Goal: Transaction & Acquisition: Purchase product/service

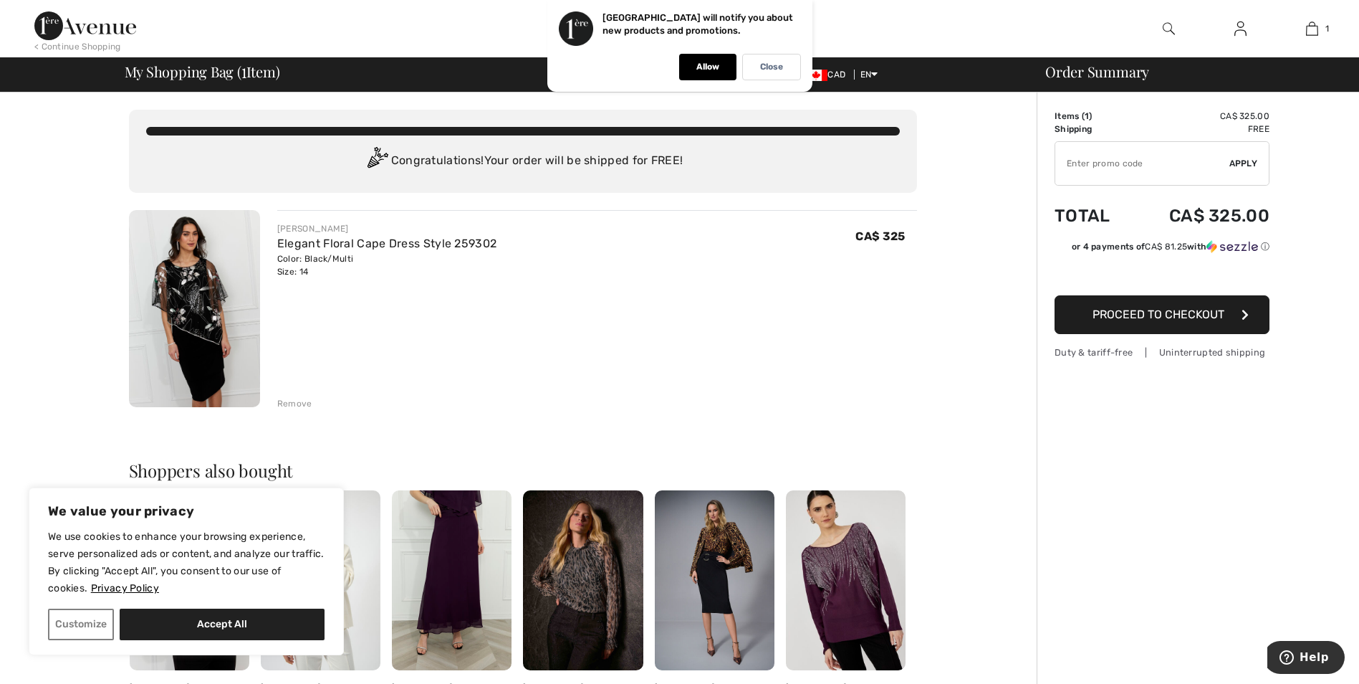
click at [289, 399] on div "Remove" at bounding box center [294, 403] width 35 height 13
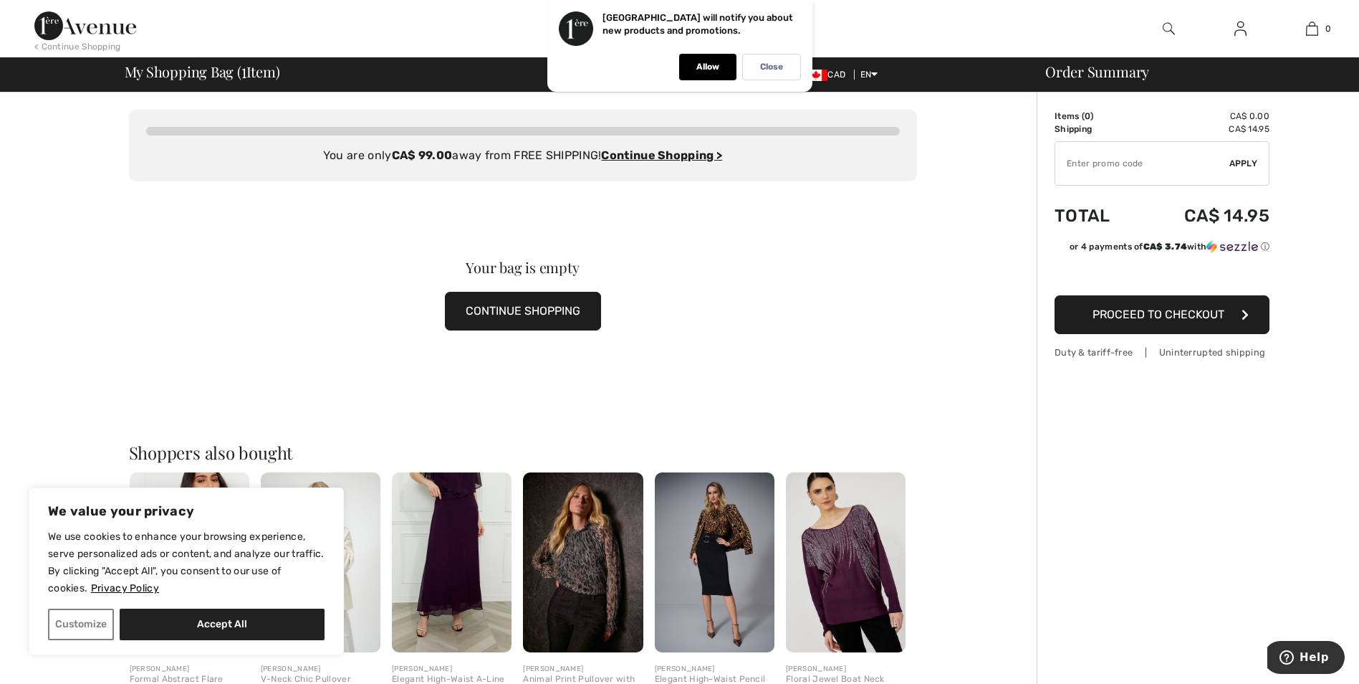
click at [589, 552] on img at bounding box center [583, 562] width 120 height 180
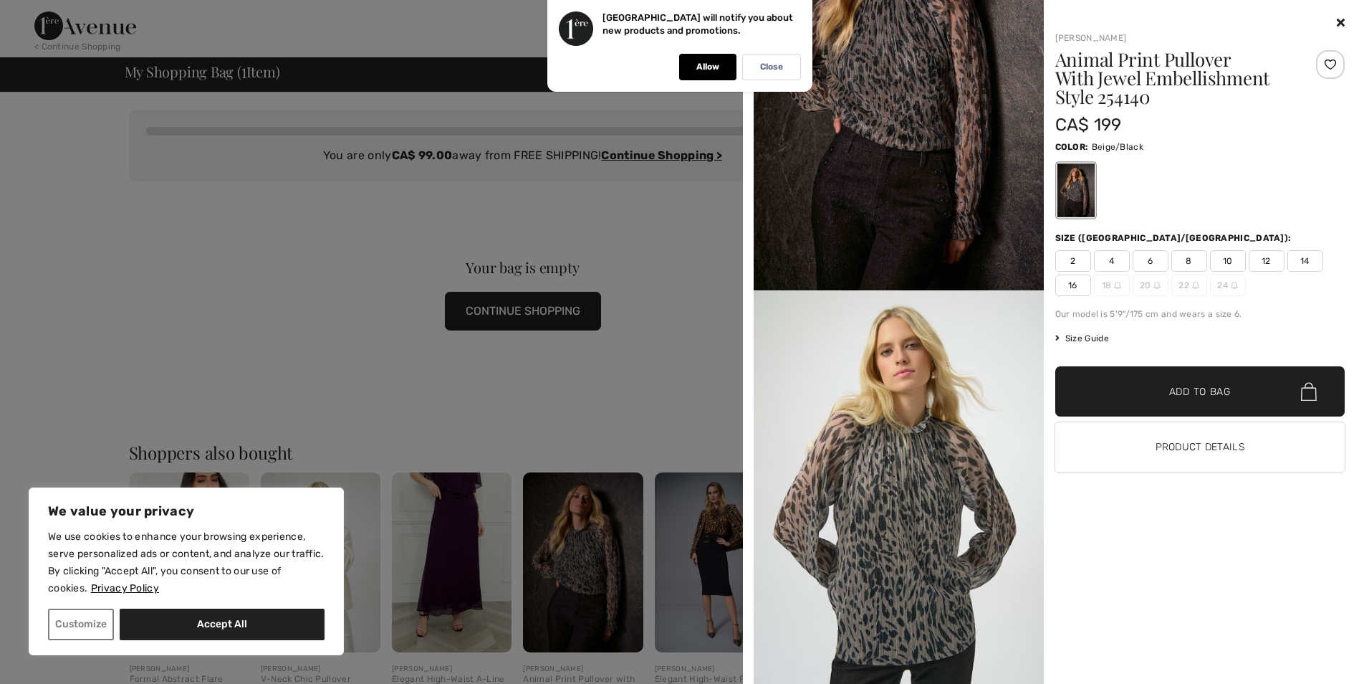
scroll to position [143, 0]
drag, startPoint x: 762, startPoint y: 60, endPoint x: 762, endPoint y: 88, distance: 27.9
click at [762, 61] on div "Close" at bounding box center [771, 67] width 59 height 27
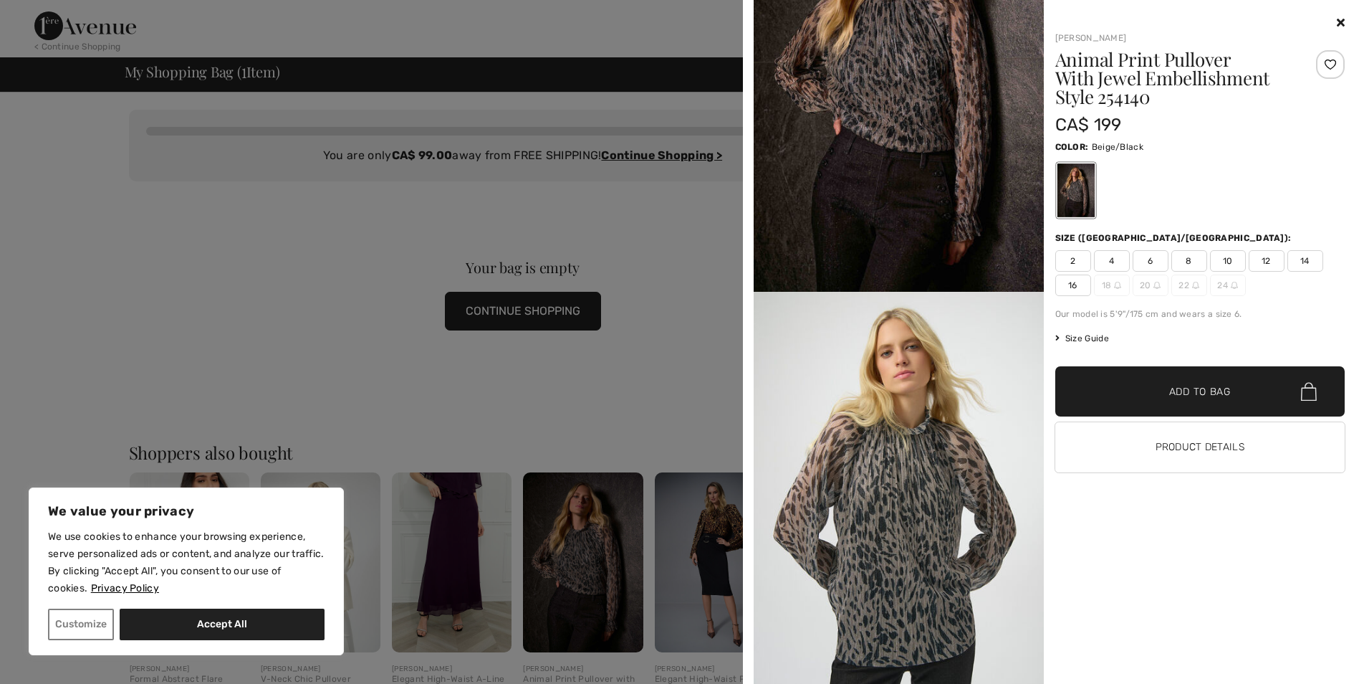
click at [614, 218] on div at bounding box center [679, 342] width 1359 height 684
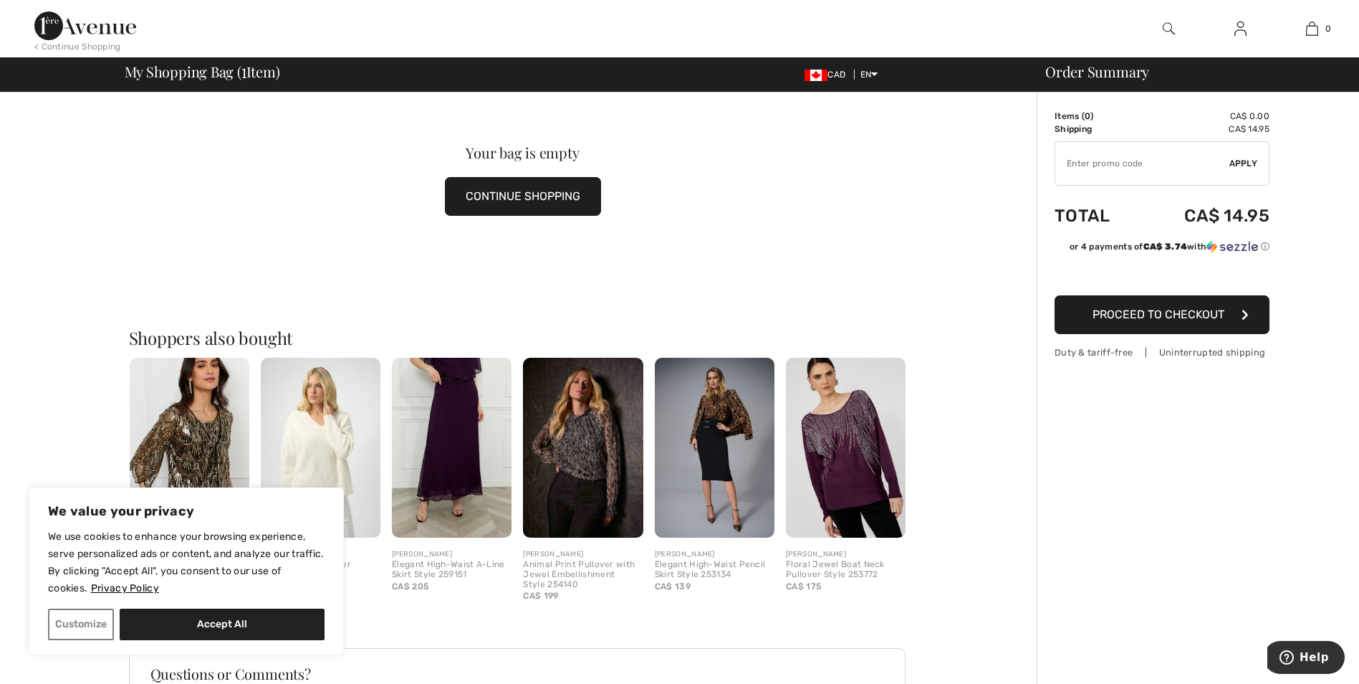
scroll to position [0, 0]
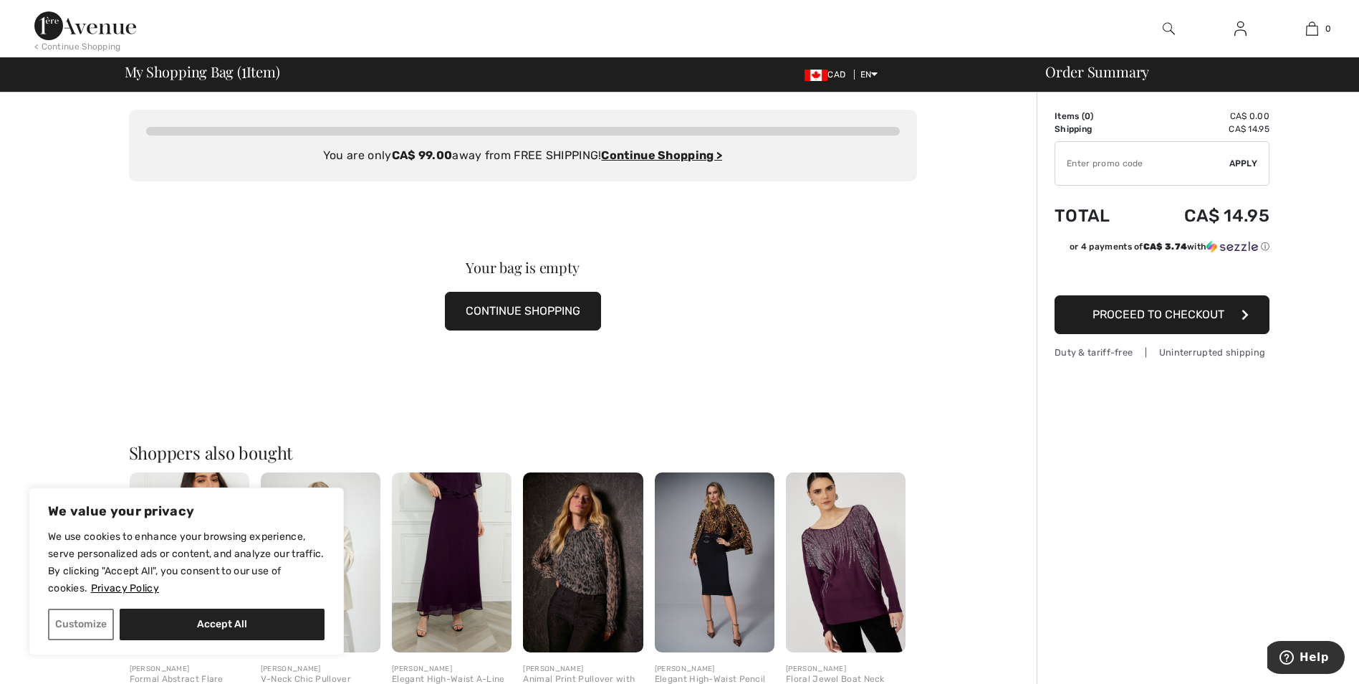
click at [57, 44] on div "< Continue Shopping" at bounding box center [77, 46] width 87 height 13
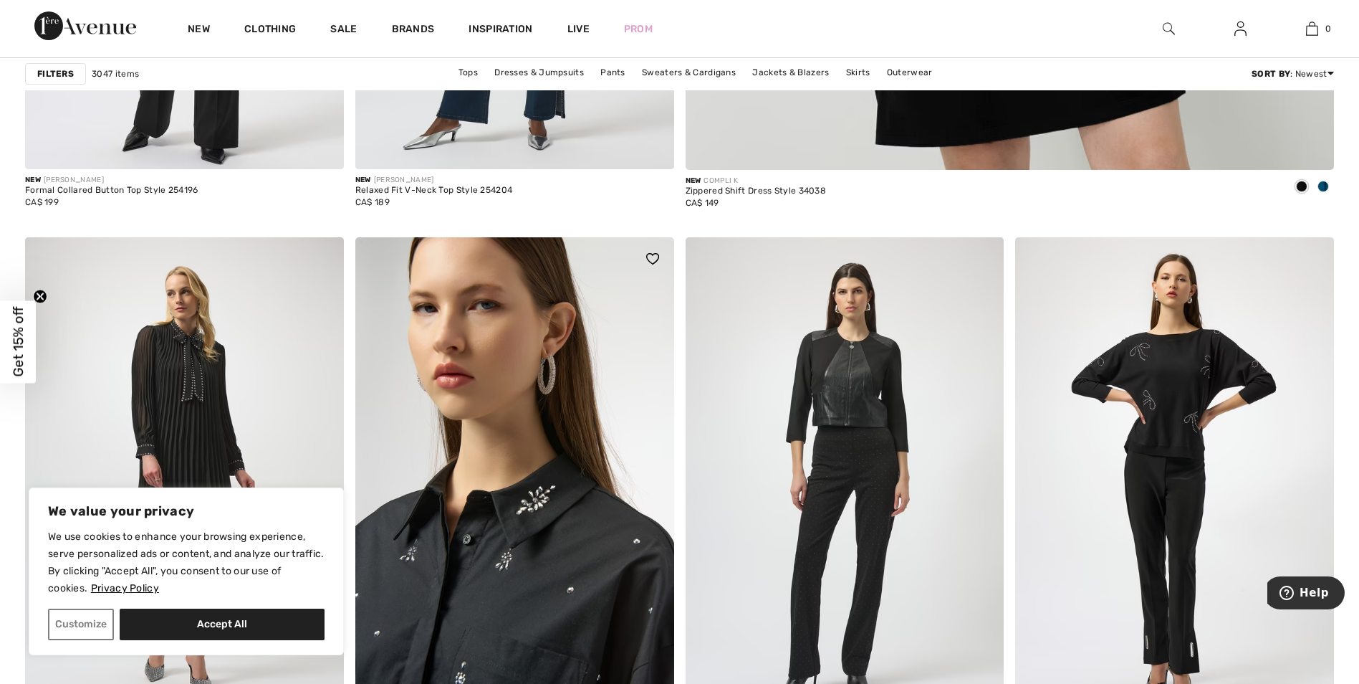
scroll to position [1146, 0]
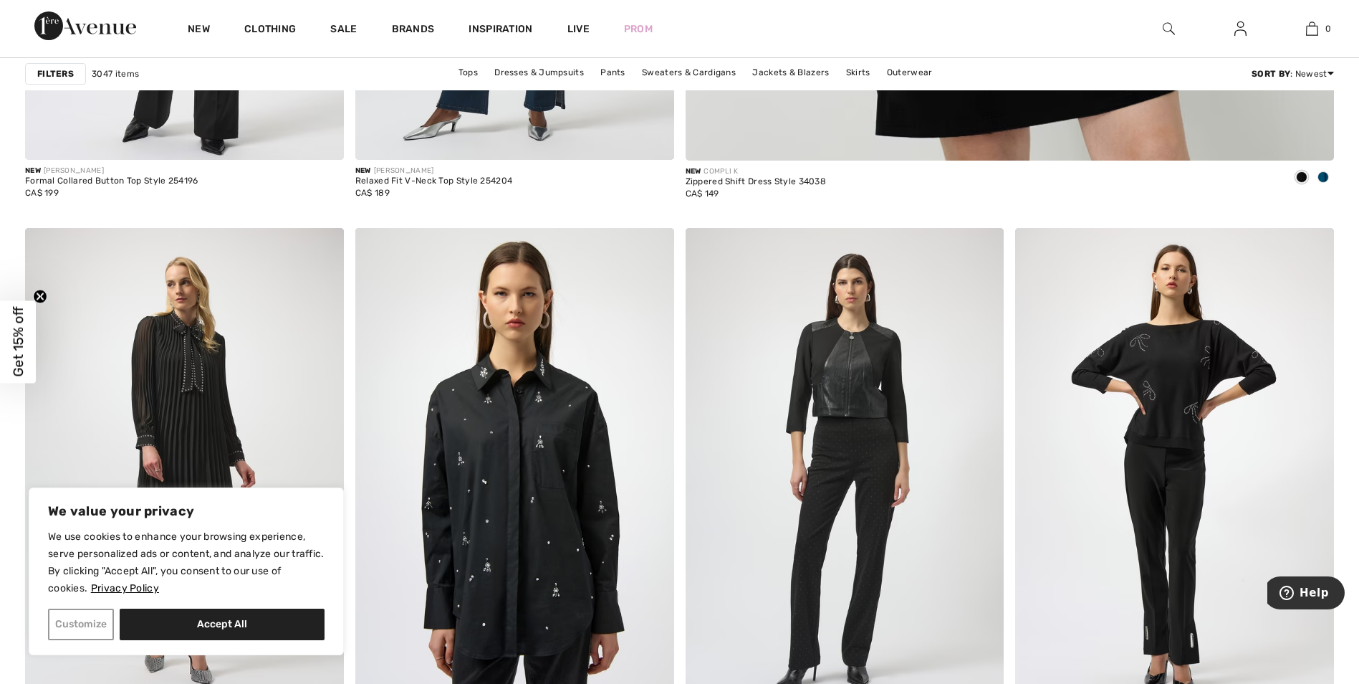
click at [73, 618] on button "Customize" at bounding box center [81, 624] width 66 height 32
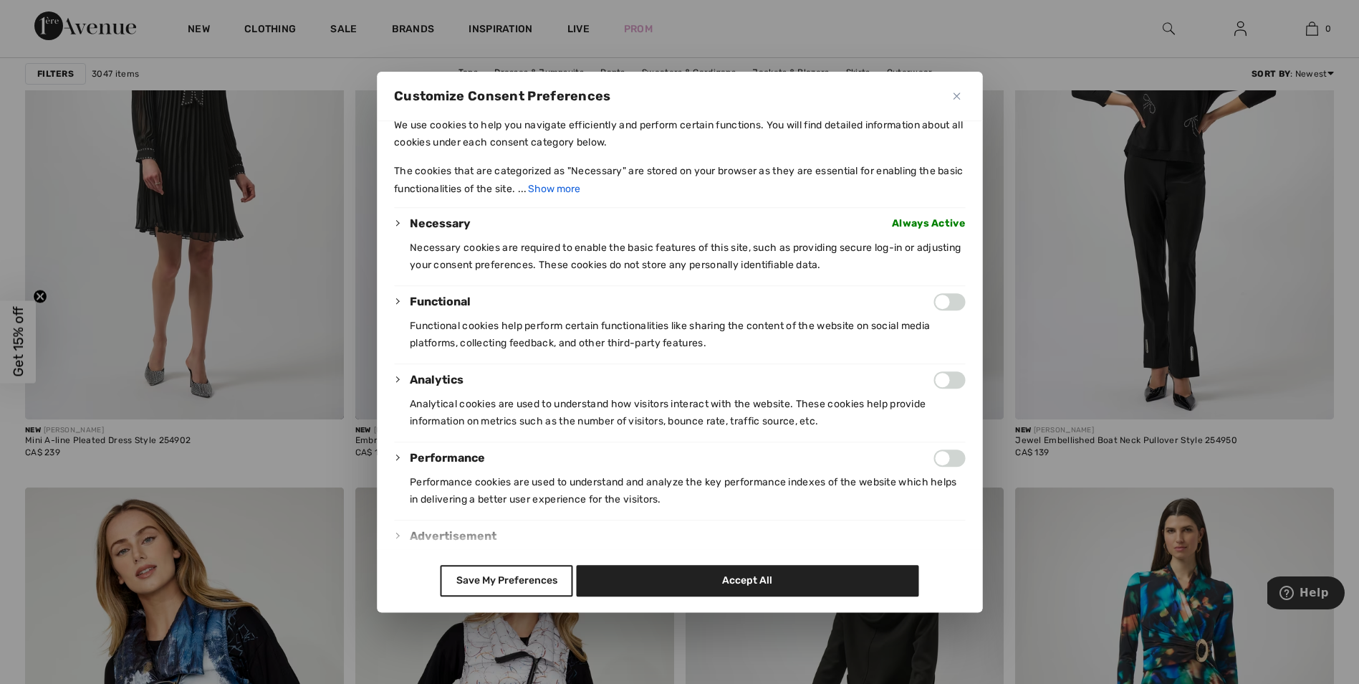
scroll to position [0, 0]
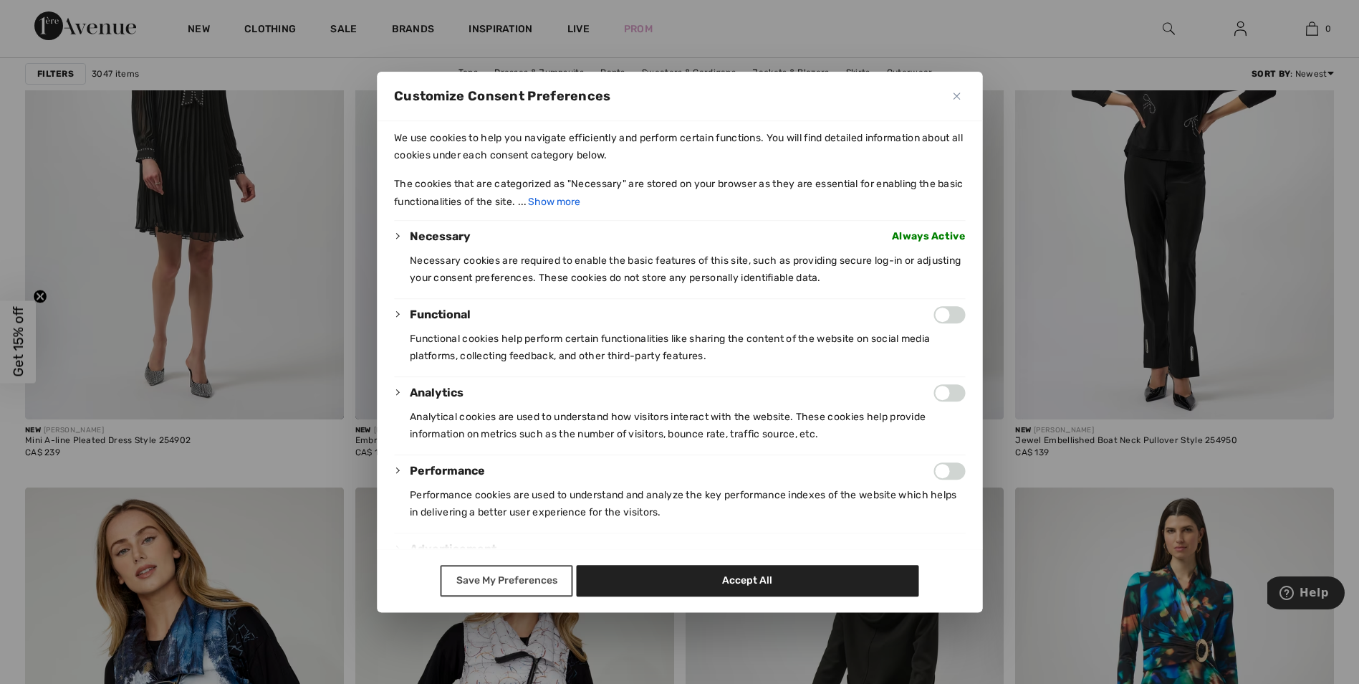
click at [488, 580] on button "Save My Preferences" at bounding box center [507, 581] width 133 height 32
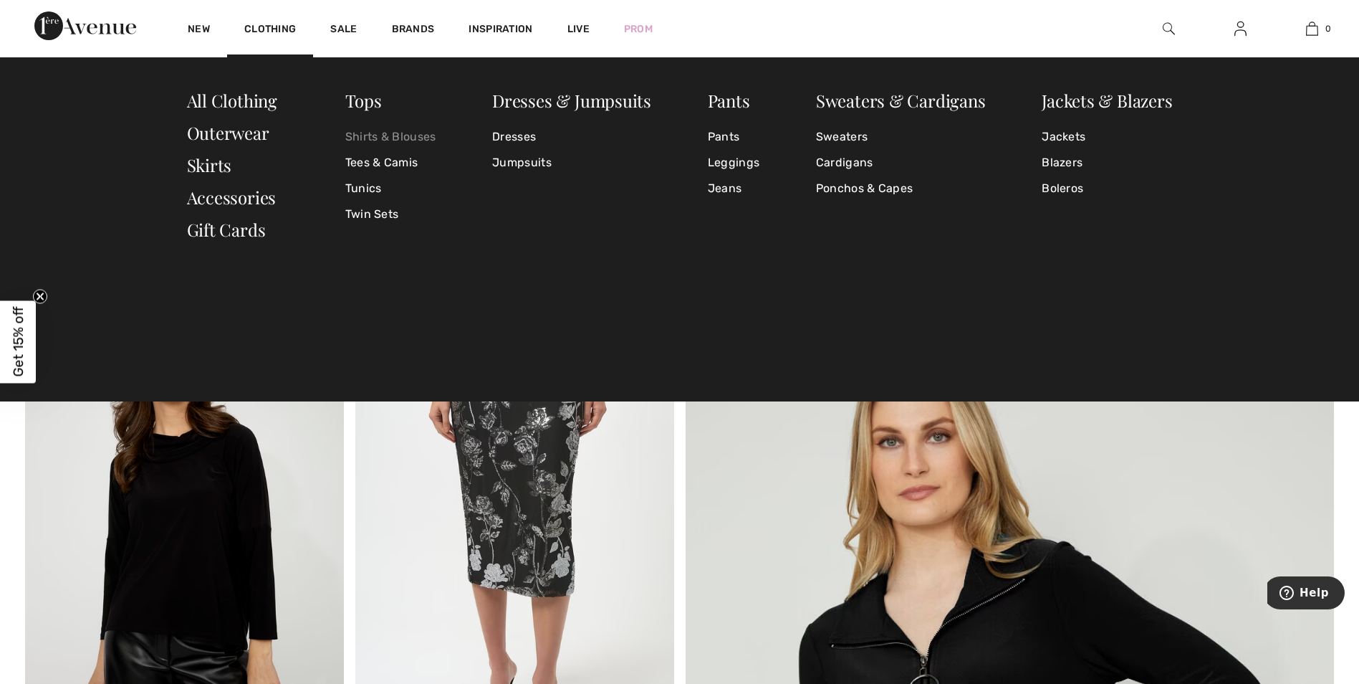
click at [392, 135] on link "Shirts & Blouses" at bounding box center [390, 137] width 91 height 26
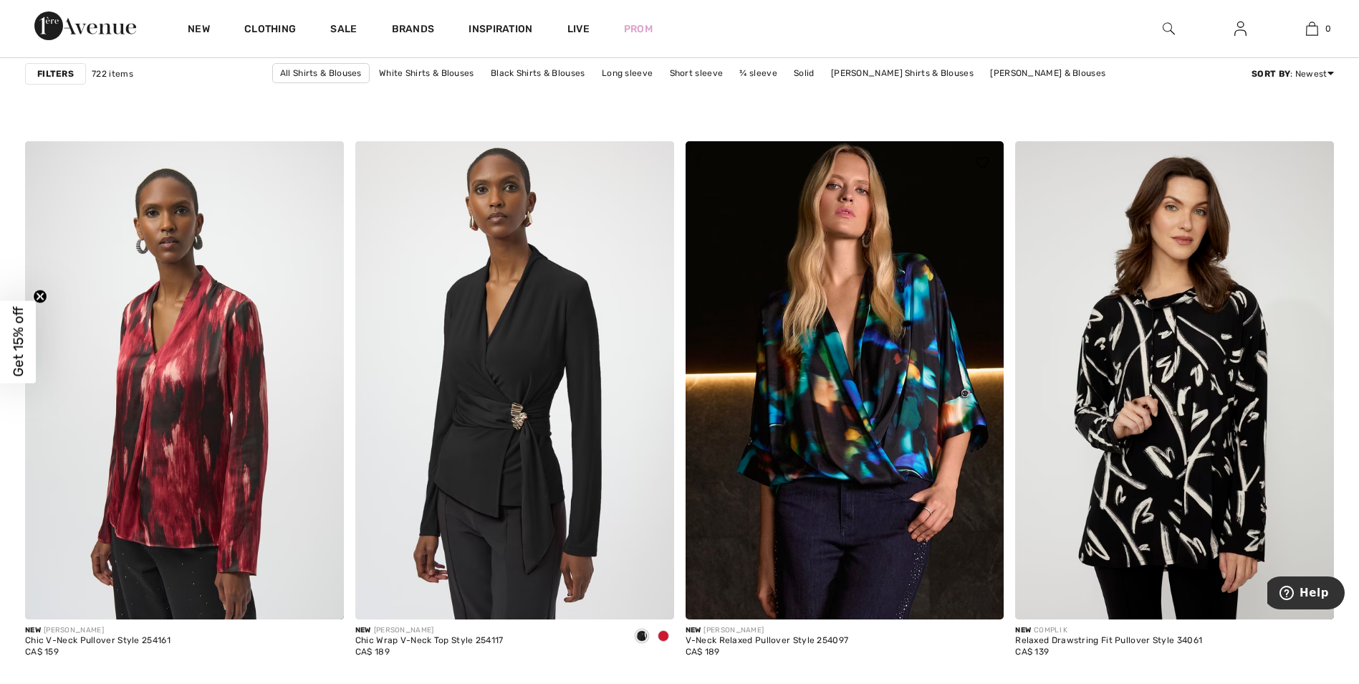
scroll to position [2651, 0]
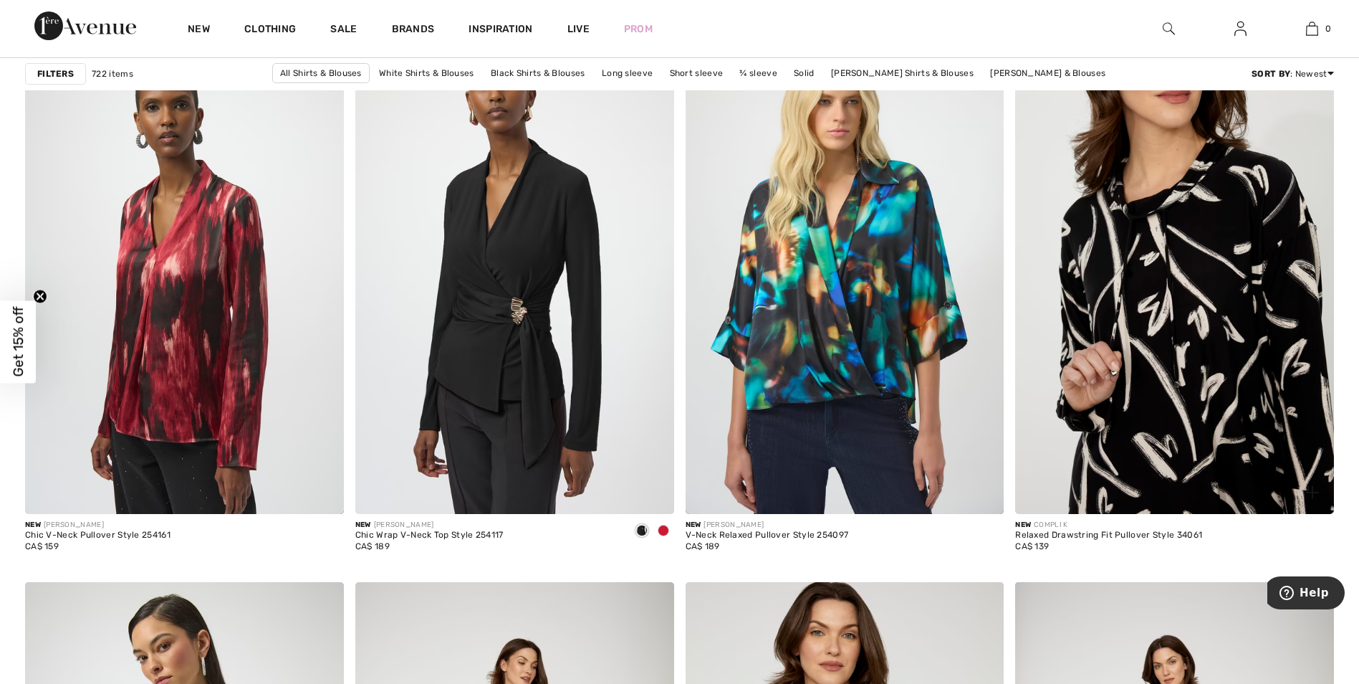
click at [1173, 370] on img at bounding box center [1174, 275] width 319 height 478
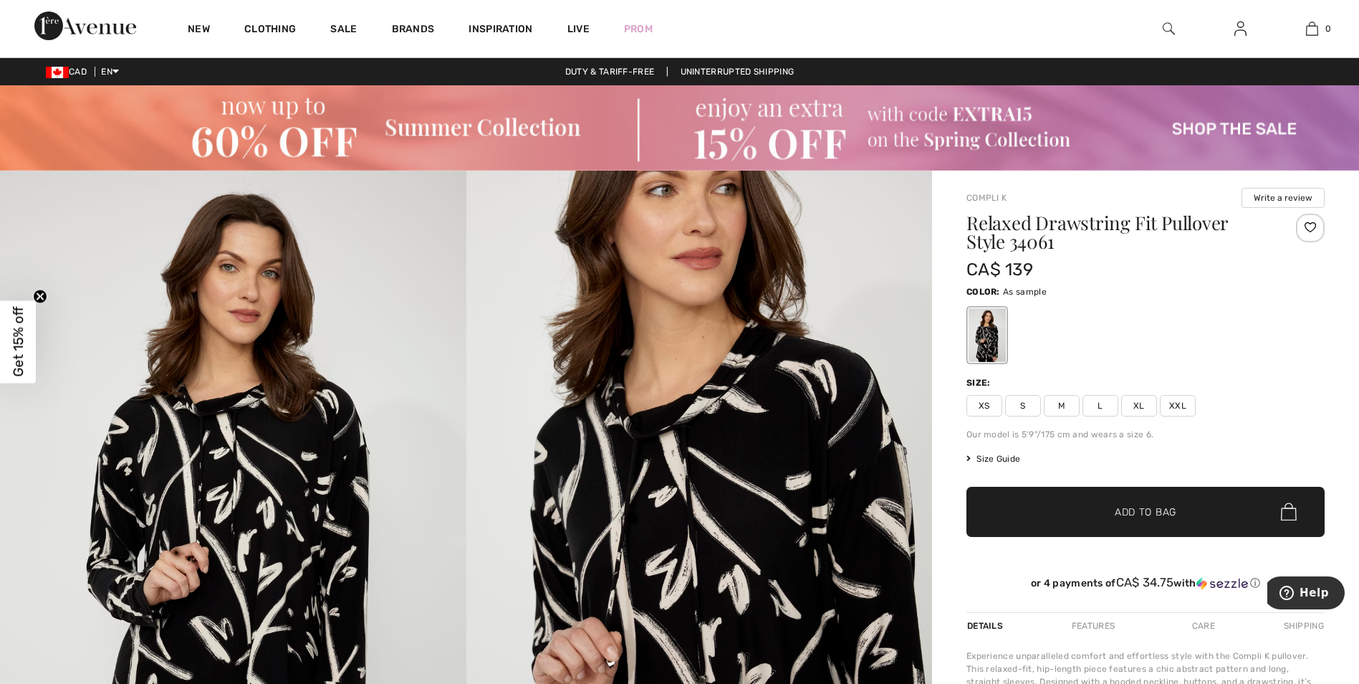
click at [1106, 405] on span "L" at bounding box center [1101, 405] width 36 height 21
click at [1095, 506] on span "✔ Added to Bag" at bounding box center [1123, 511] width 87 height 15
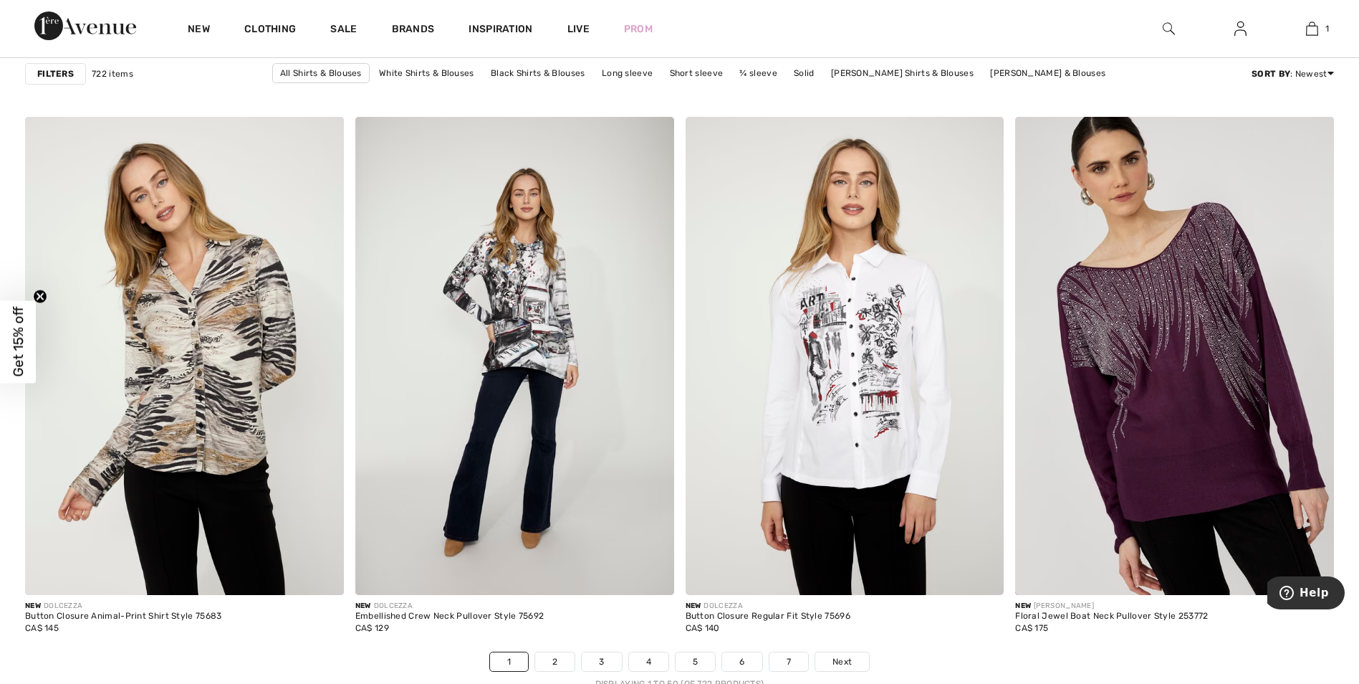
scroll to position [8025, 0]
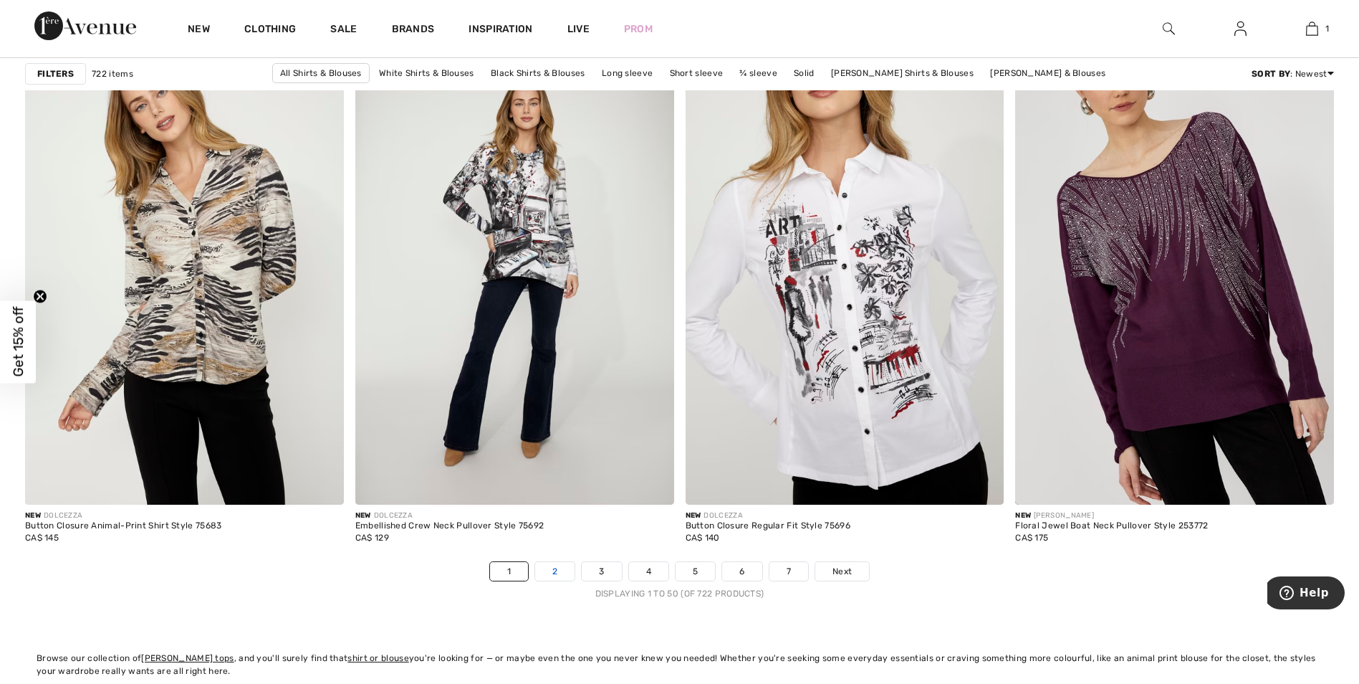
click at [552, 570] on link "2" at bounding box center [554, 571] width 39 height 19
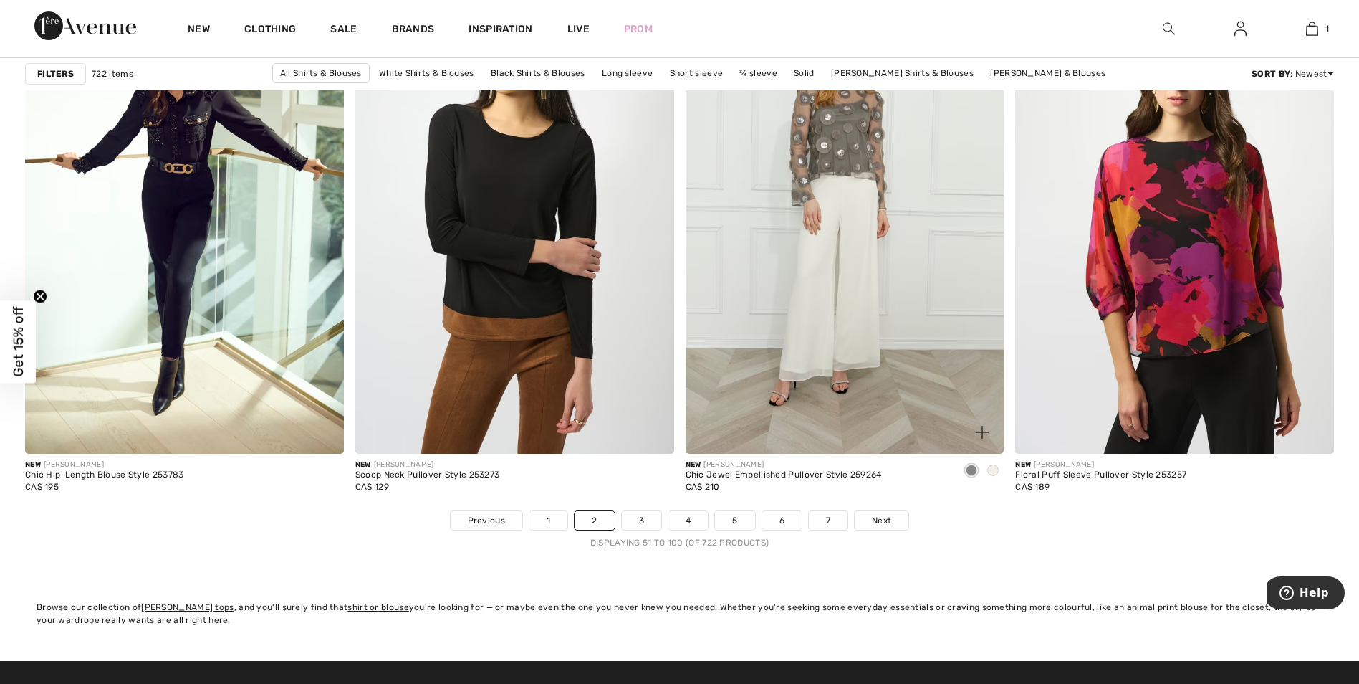
scroll to position [8096, 0]
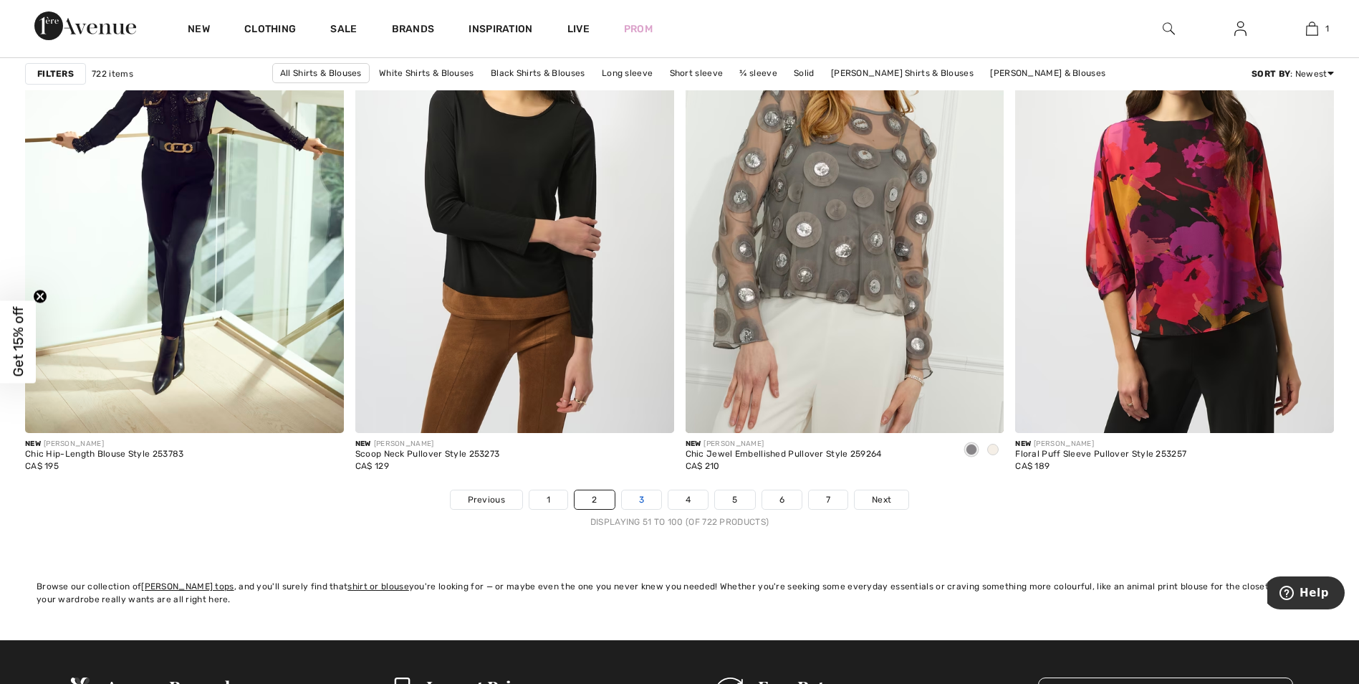
click at [634, 496] on link "3" at bounding box center [641, 499] width 39 height 19
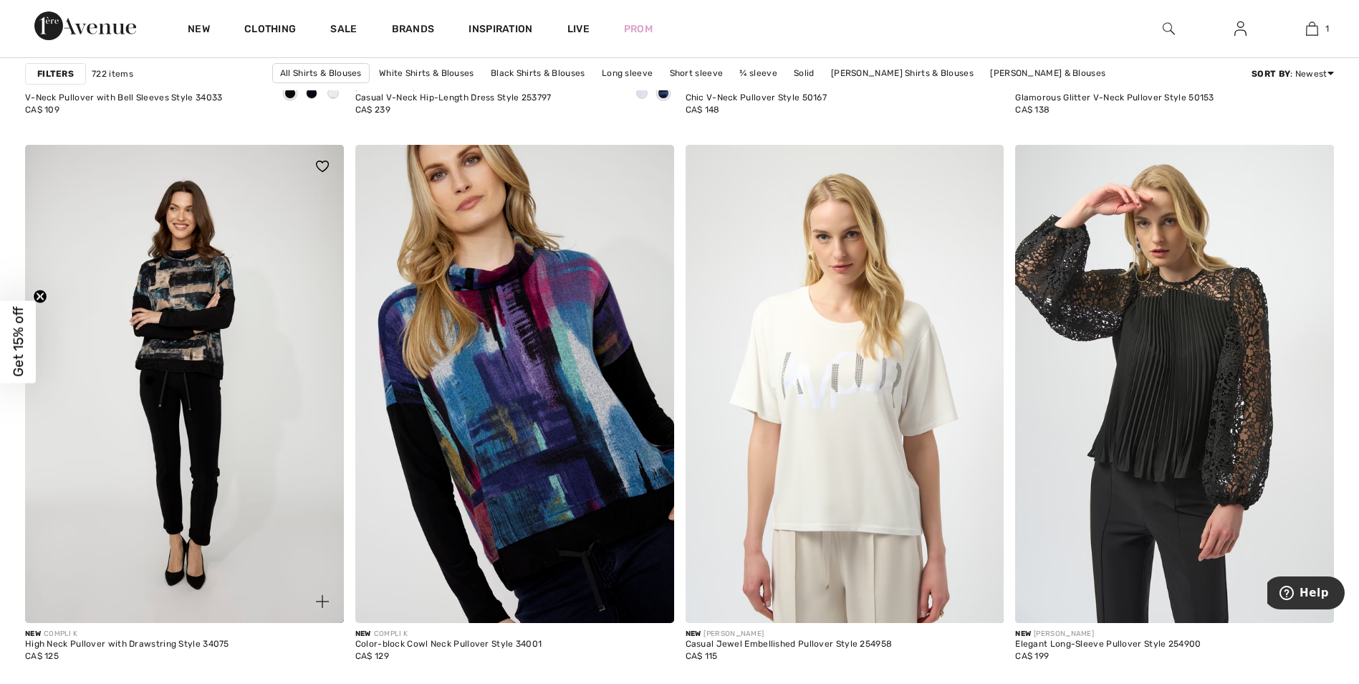
scroll to position [1791, 0]
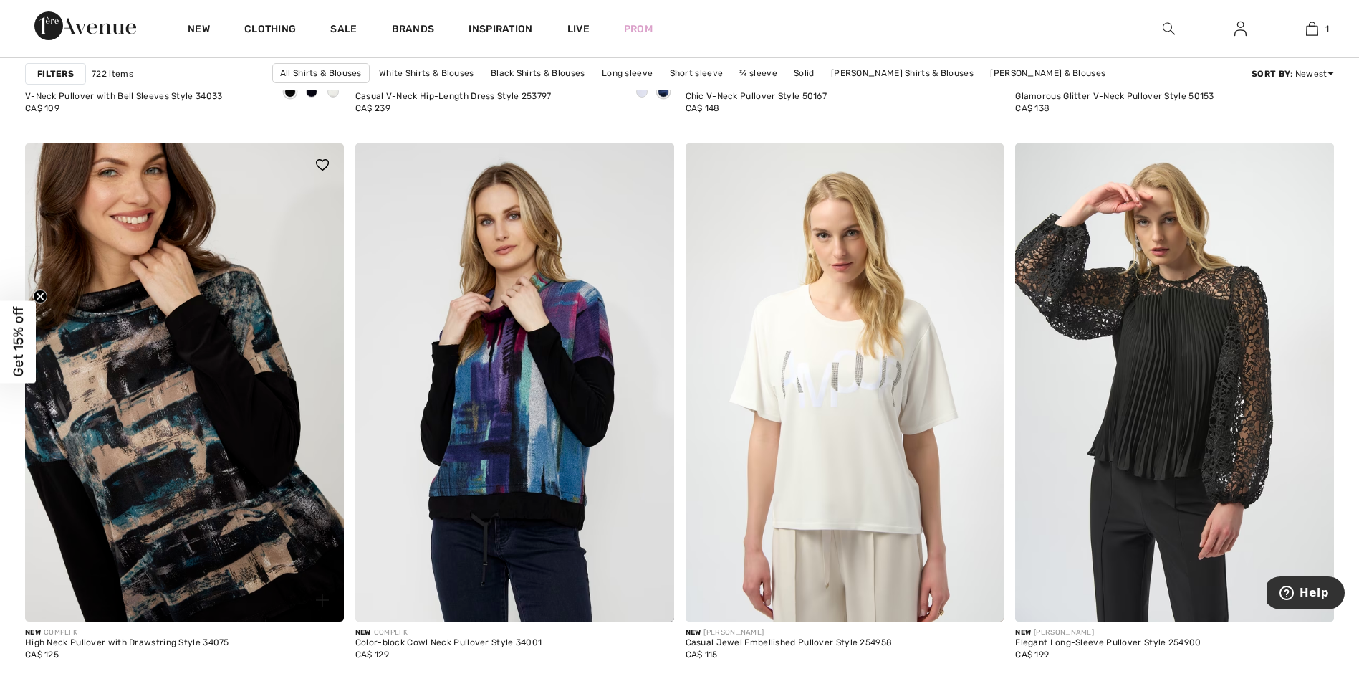
click at [148, 431] on img at bounding box center [184, 382] width 319 height 478
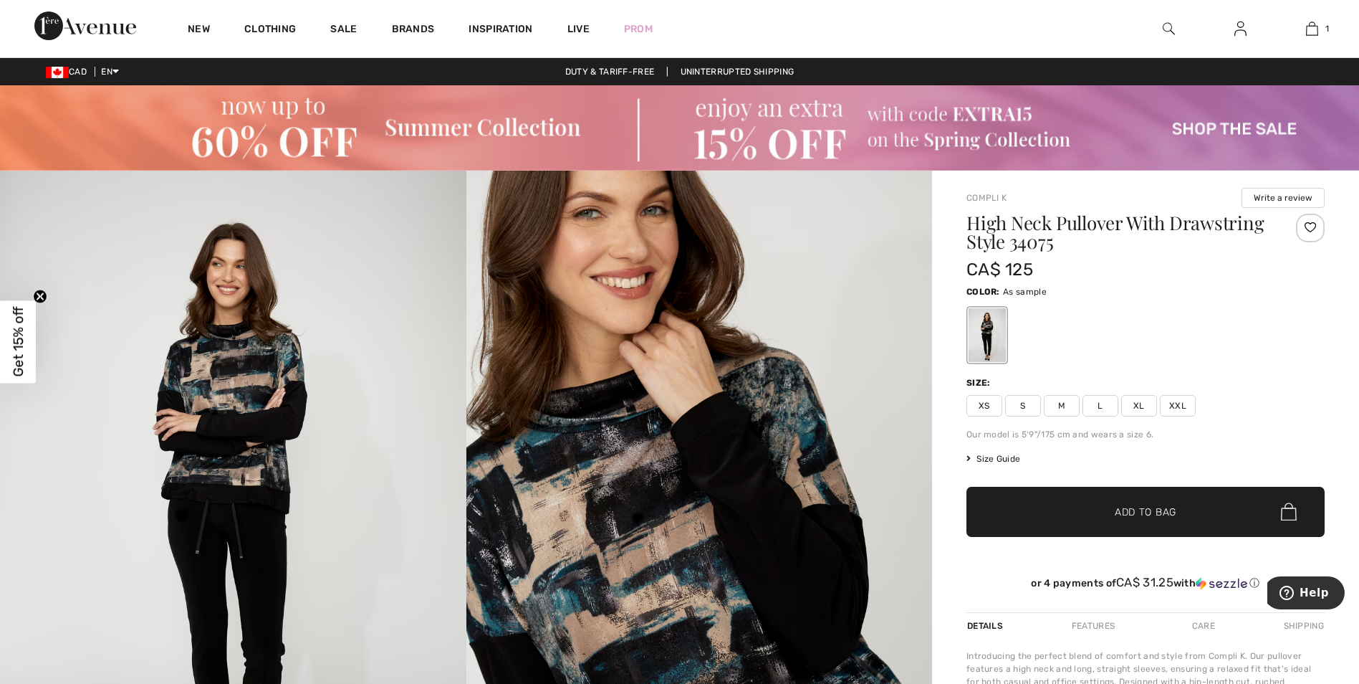
click at [1103, 406] on span "L" at bounding box center [1101, 405] width 36 height 21
click at [1039, 507] on span "✔ Added to Bag Add to Bag" at bounding box center [1146, 511] width 358 height 50
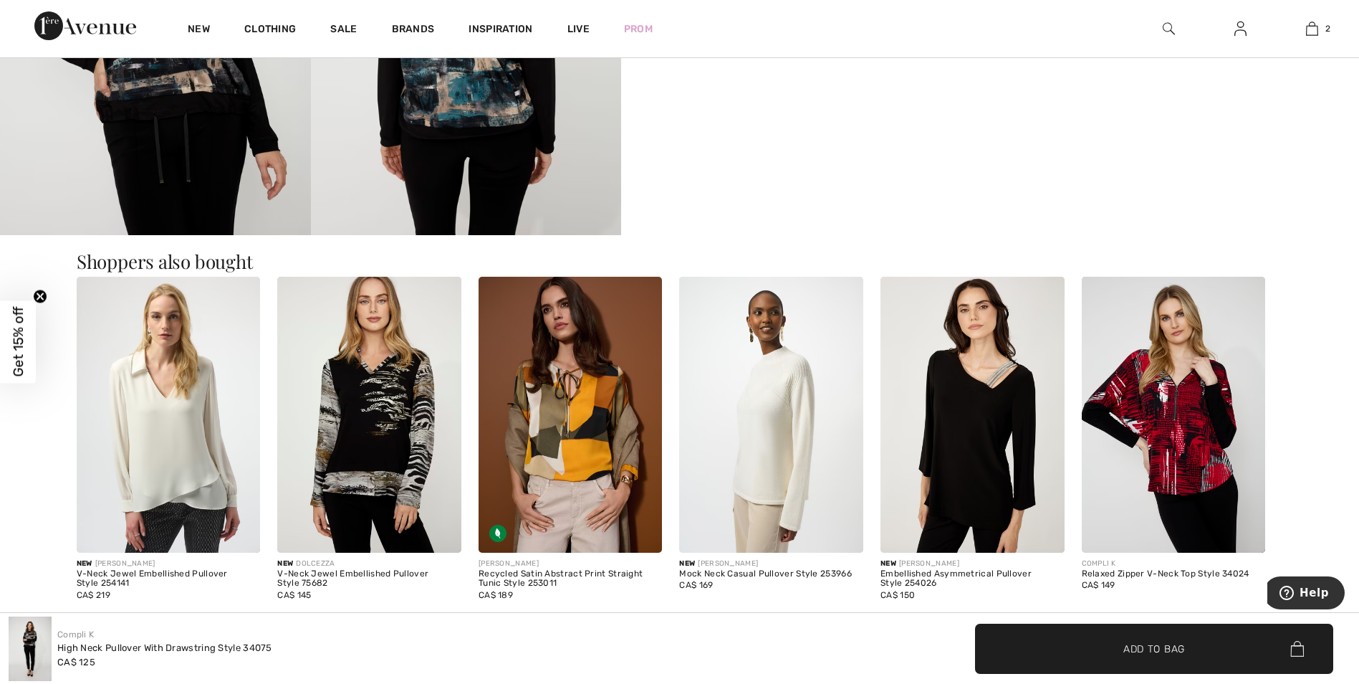
scroll to position [1146, 0]
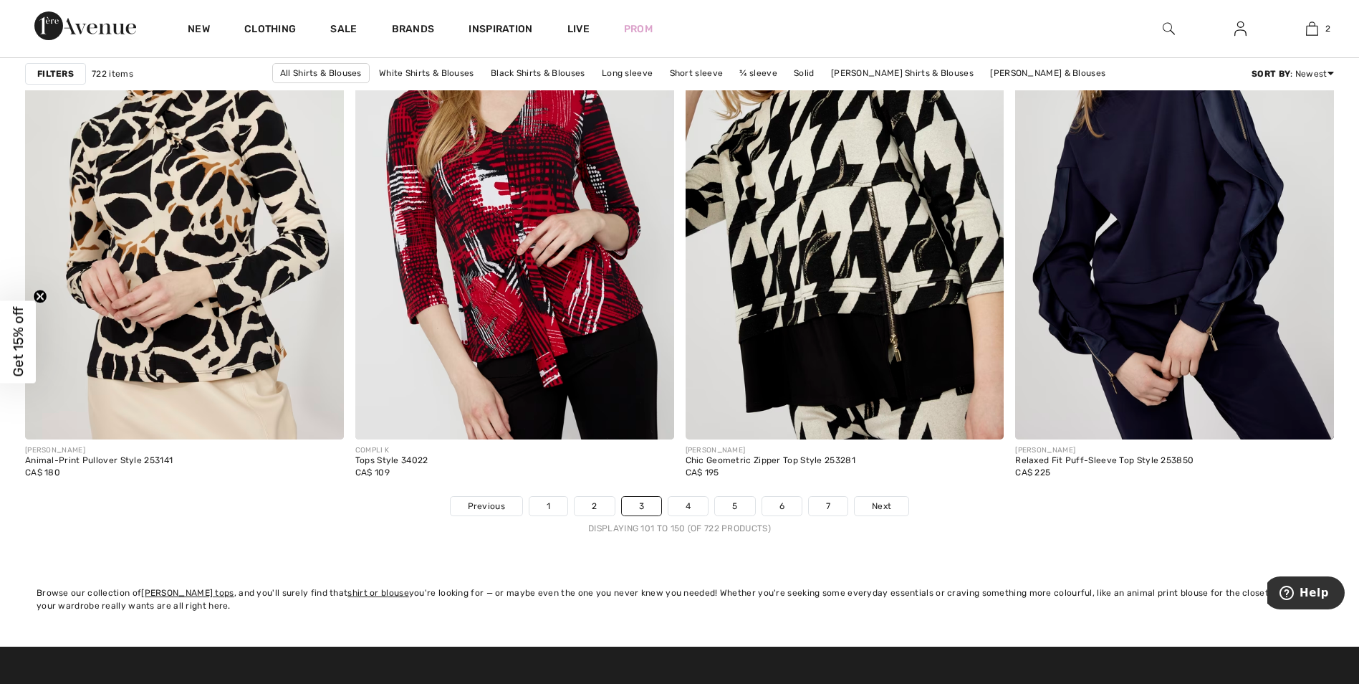
scroll to position [8168, 0]
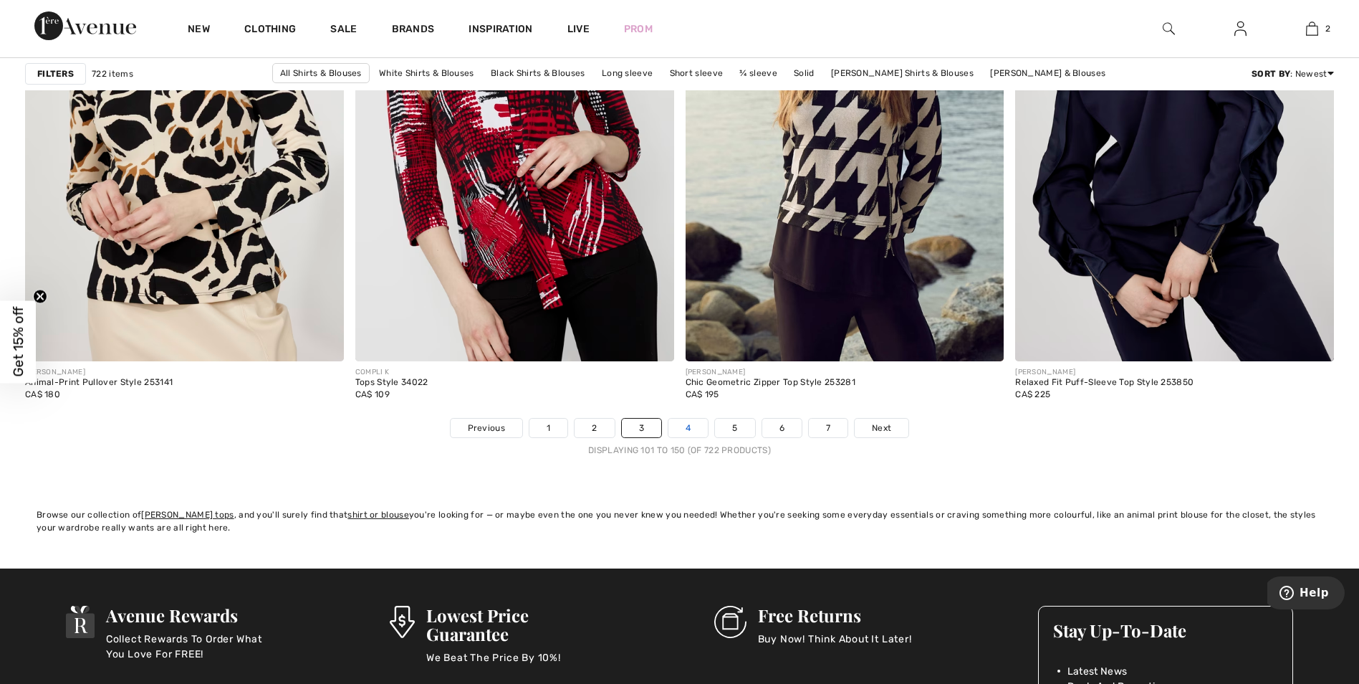
click at [687, 427] on link "4" at bounding box center [687, 427] width 39 height 19
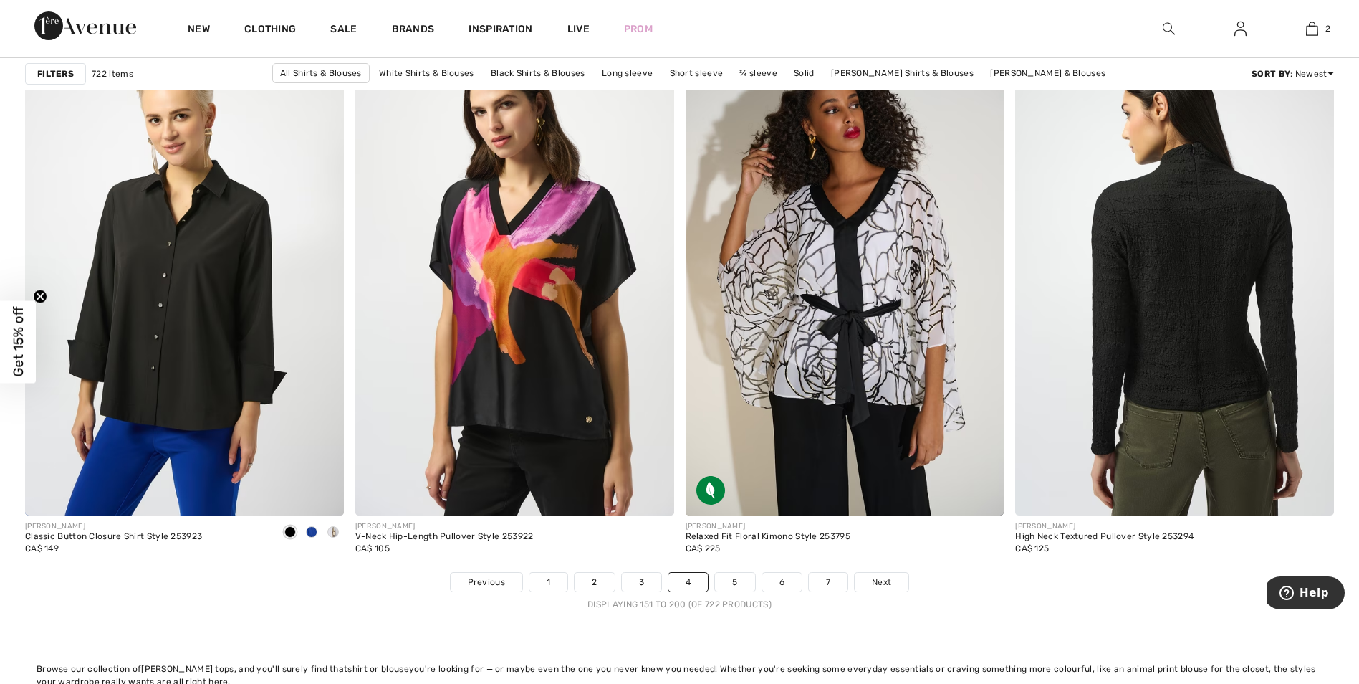
scroll to position [8025, 0]
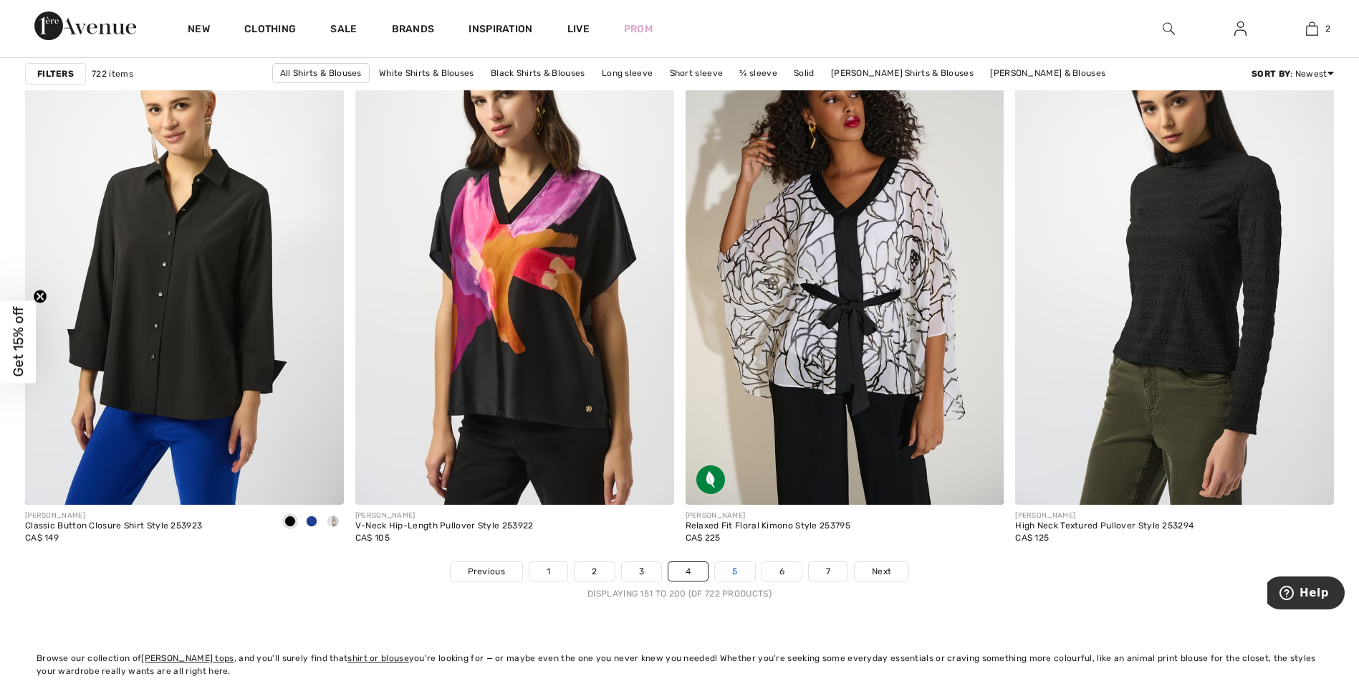
click at [732, 571] on link "5" at bounding box center [734, 571] width 39 height 19
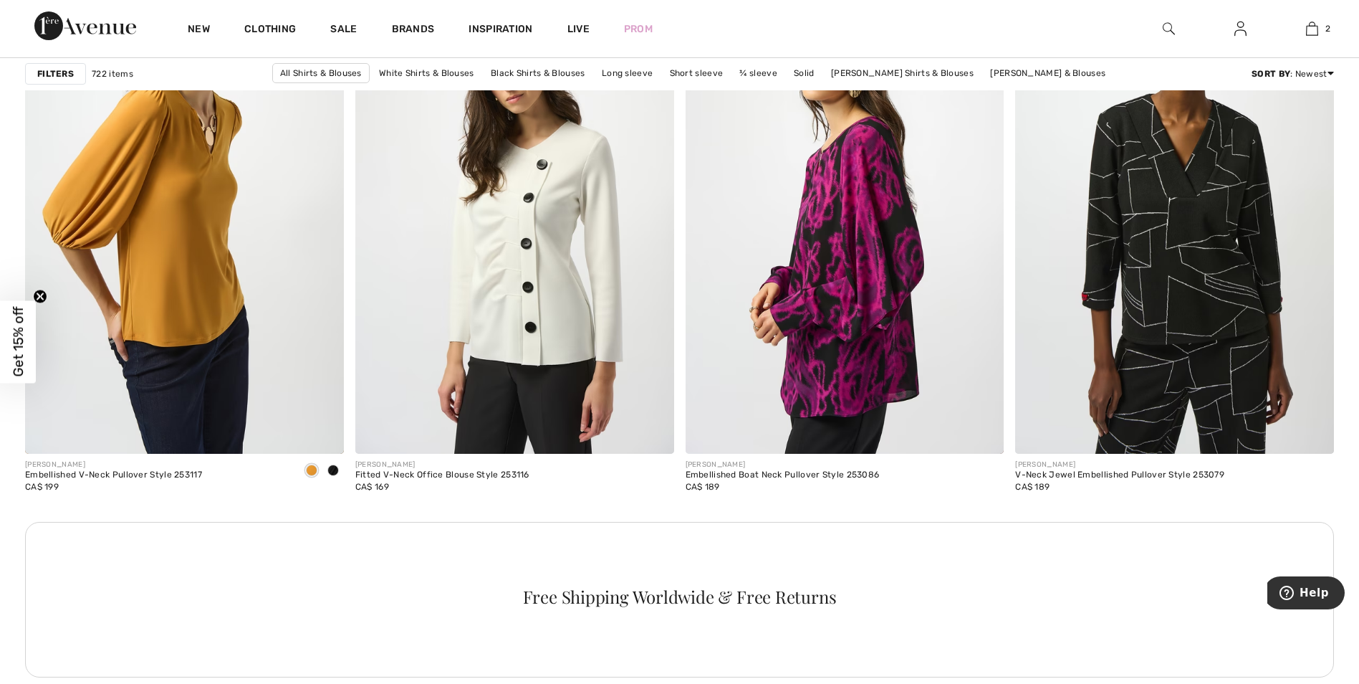
scroll to position [1934, 0]
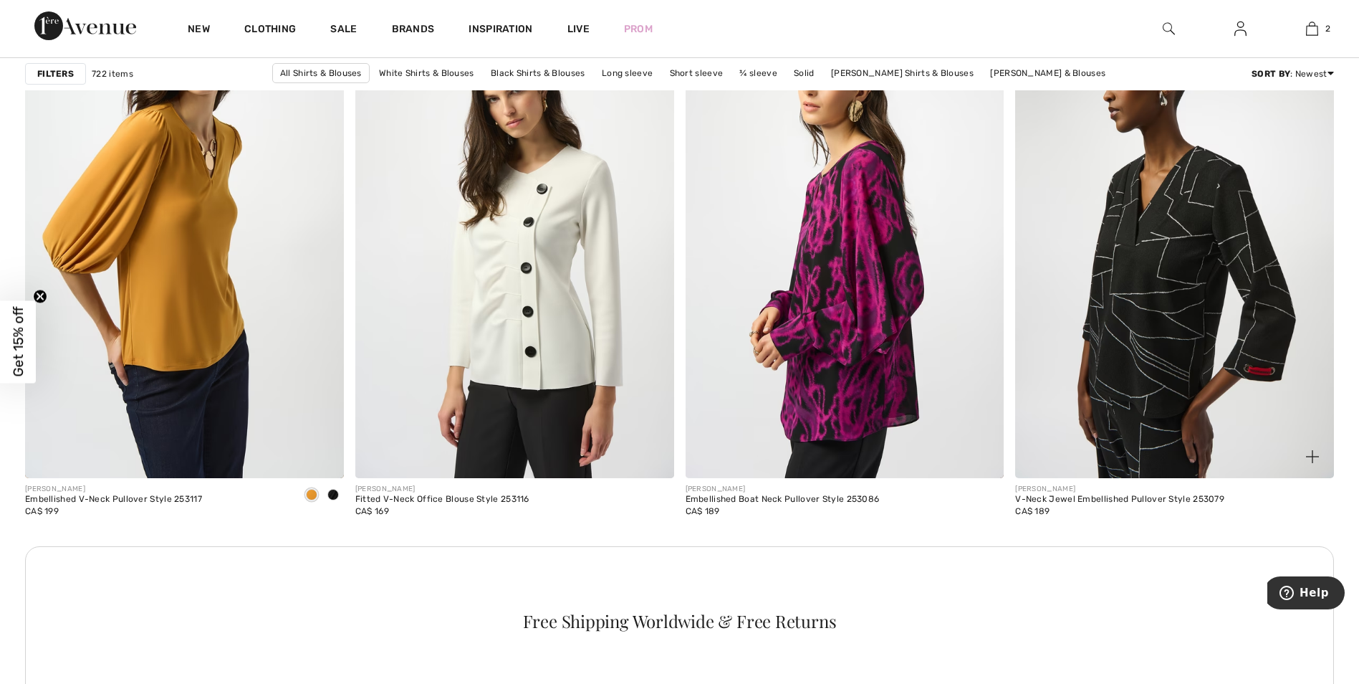
click at [1153, 331] on img at bounding box center [1174, 239] width 319 height 478
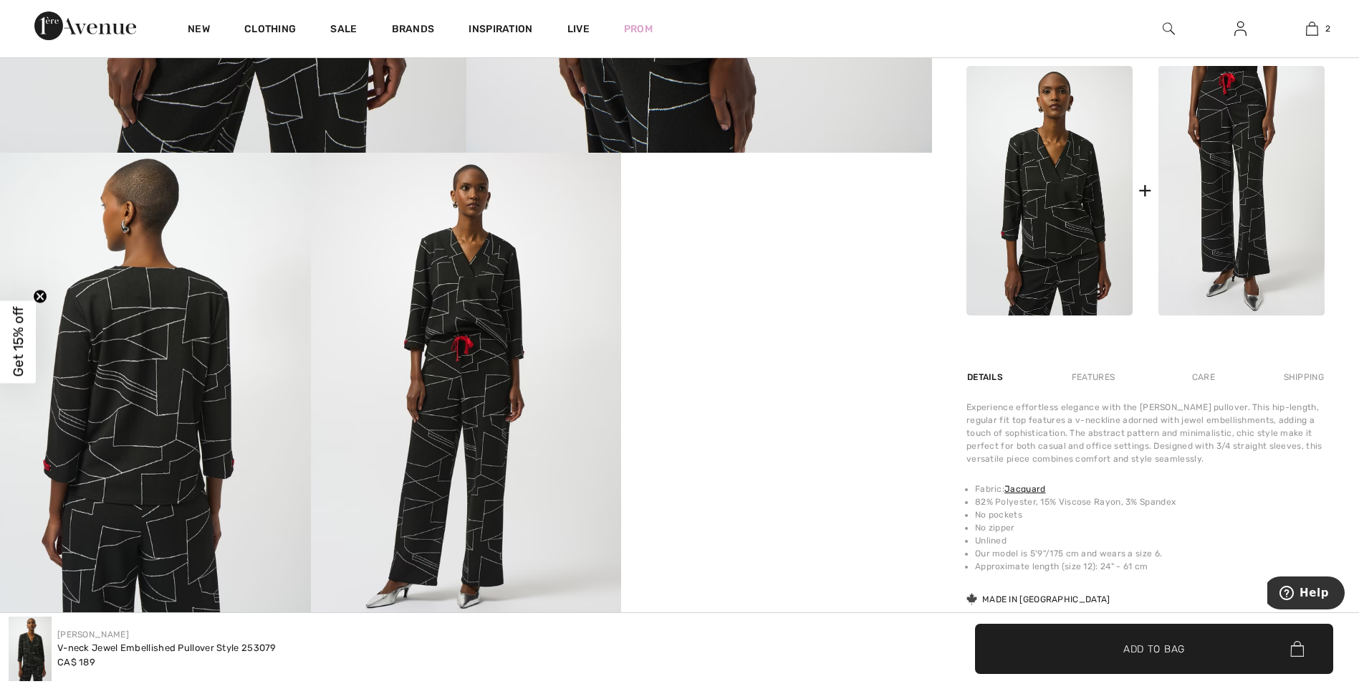
scroll to position [788, 0]
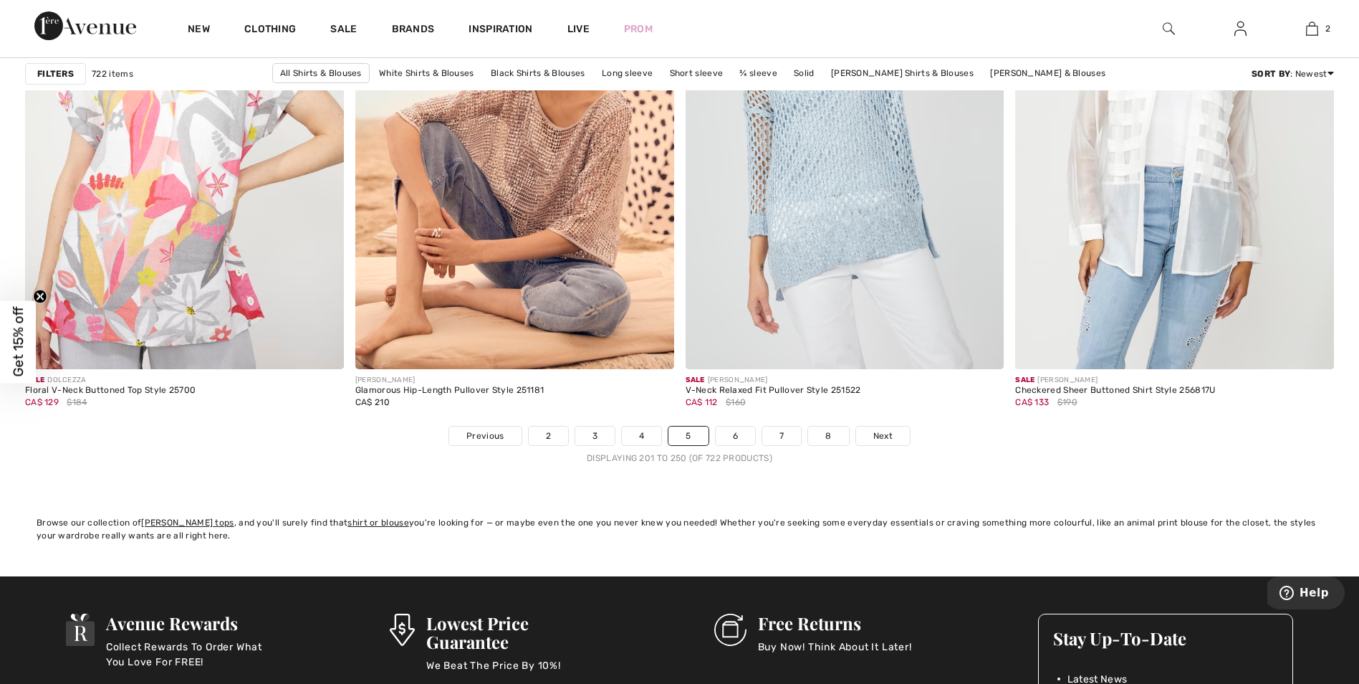
scroll to position [8168, 0]
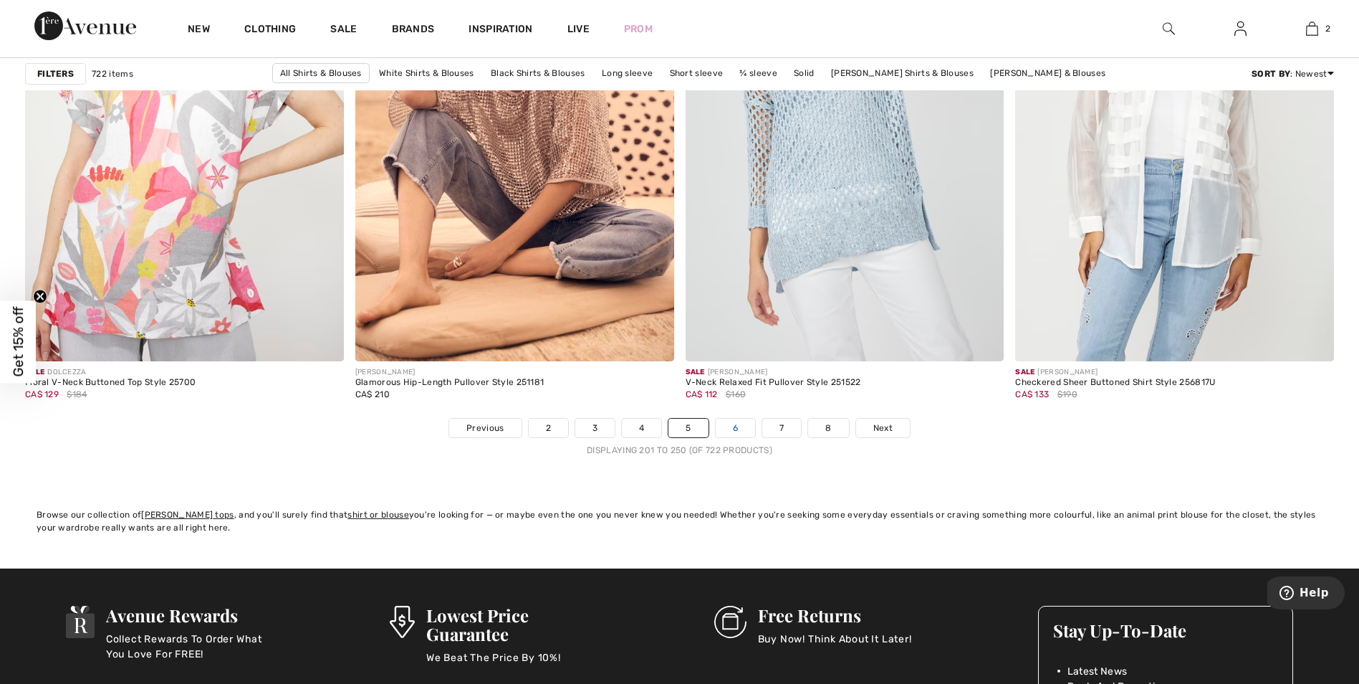
click at [741, 427] on link "6" at bounding box center [735, 427] width 39 height 19
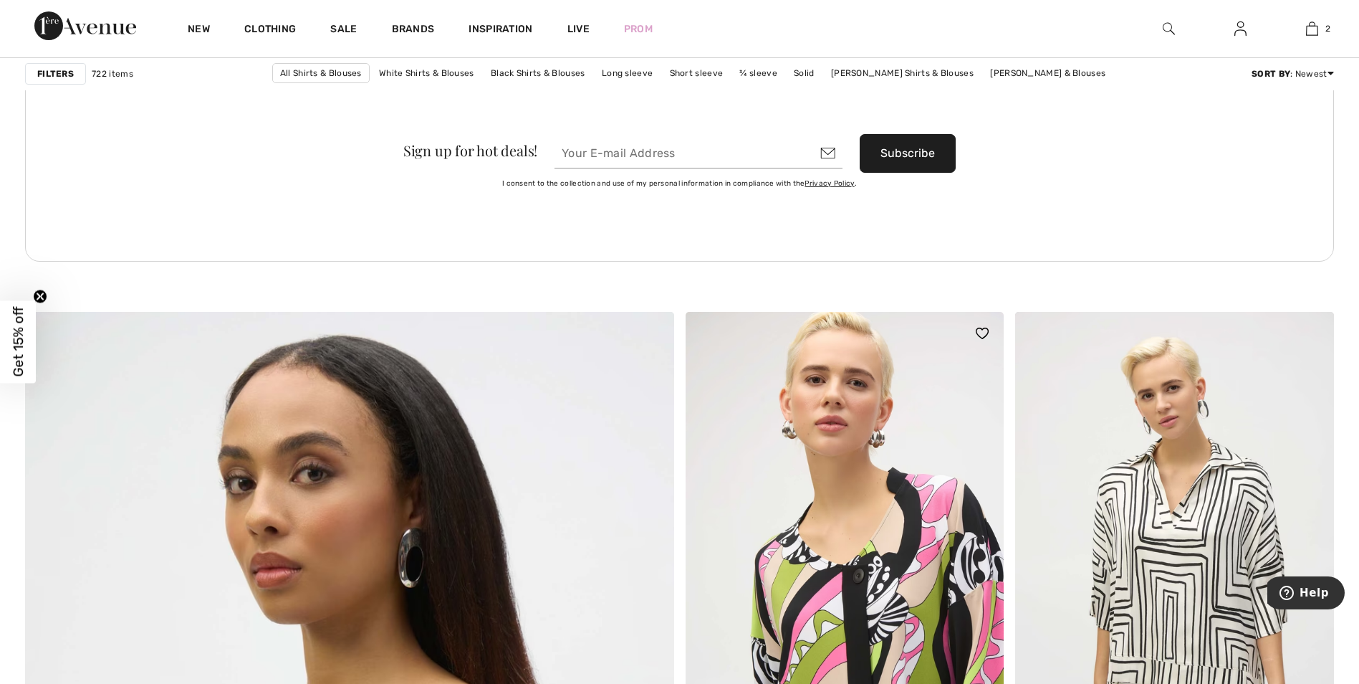
scroll to position [4514, 0]
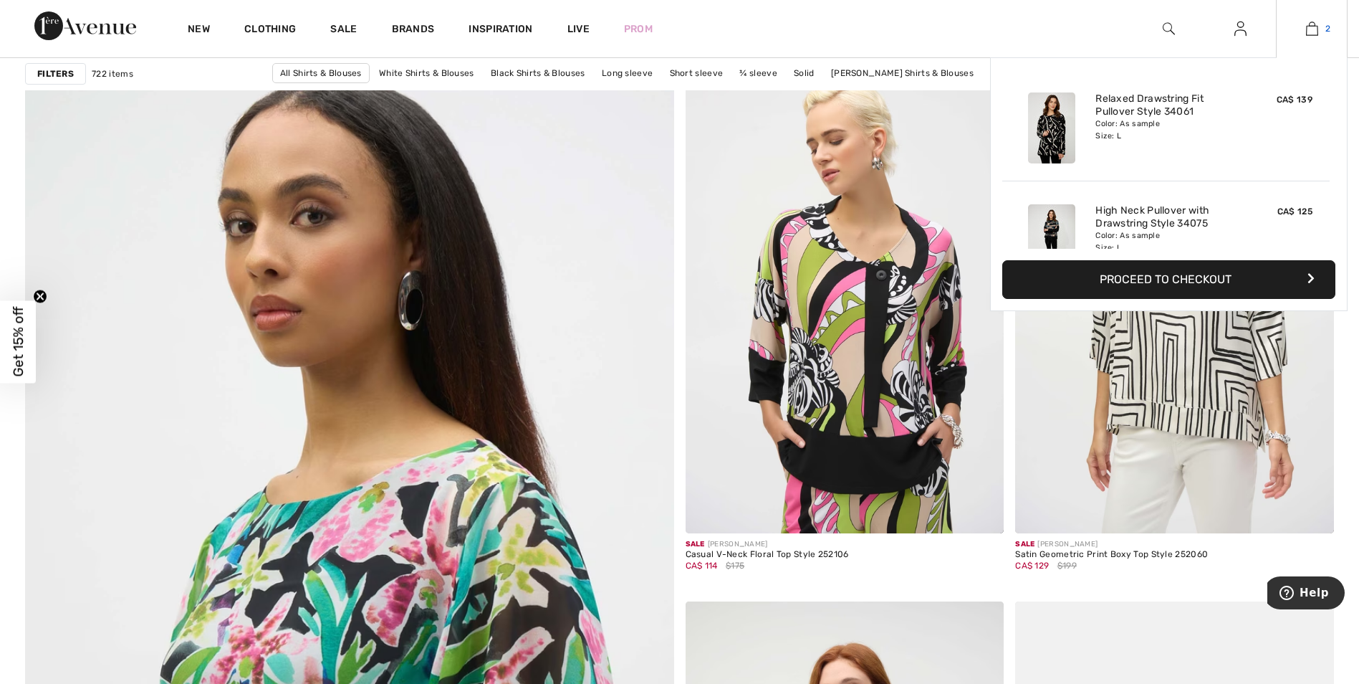
click at [1314, 27] on img at bounding box center [1312, 28] width 12 height 17
